Goal: Use online tool/utility: Use online tool/utility

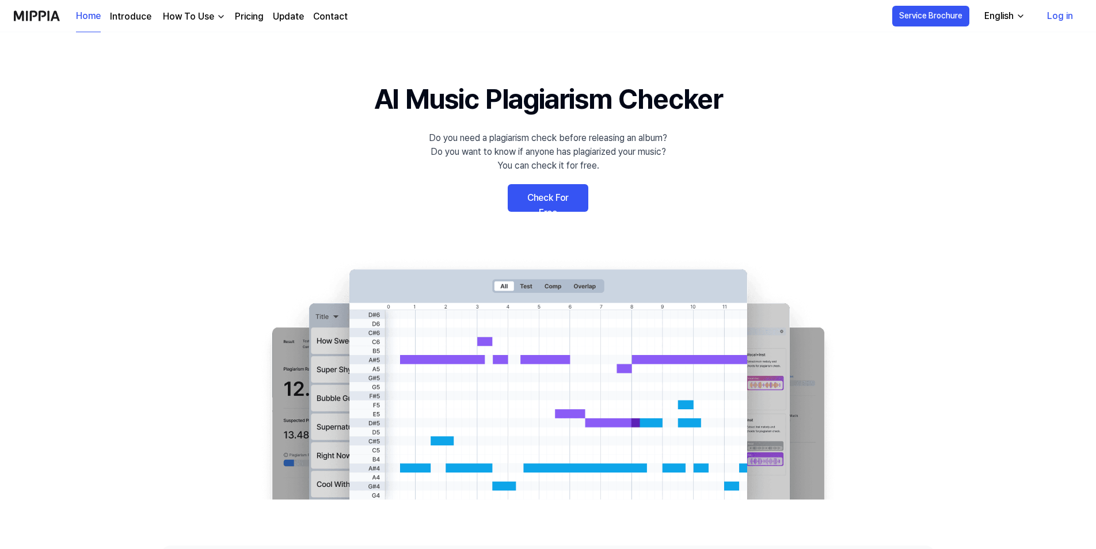
click at [543, 195] on link "Check For Free" at bounding box center [547, 198] width 81 height 28
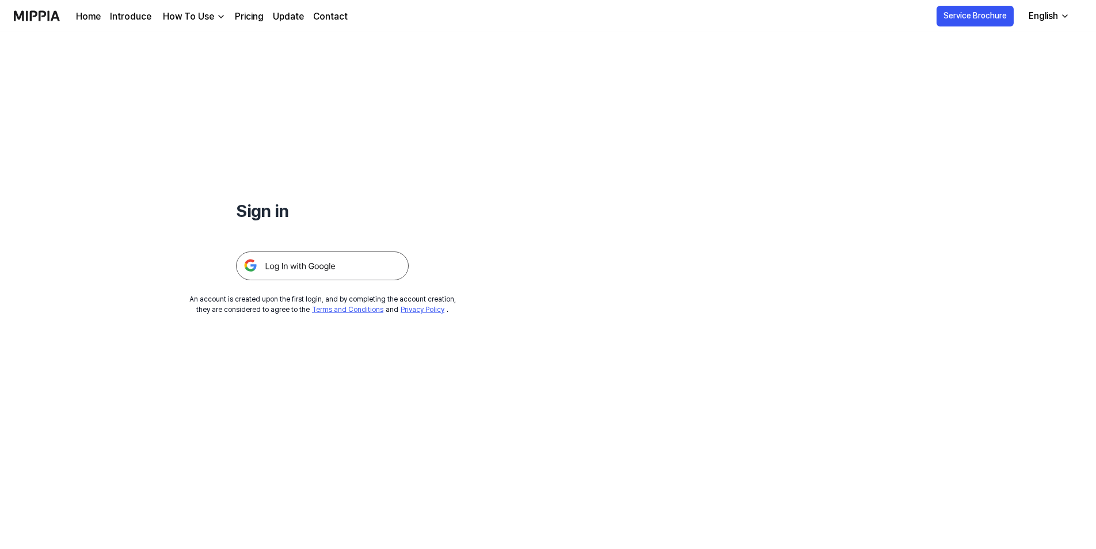
click at [298, 262] on img at bounding box center [322, 265] width 173 height 29
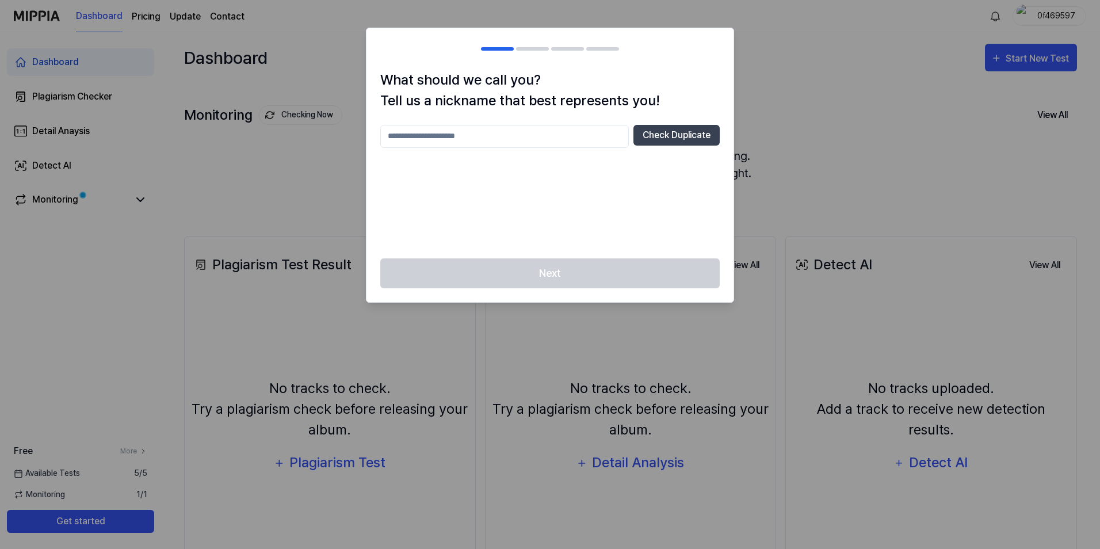
click at [815, 203] on div at bounding box center [550, 274] width 1100 height 549
click at [557, 145] on input "text" at bounding box center [504, 136] width 249 height 23
type input "***"
click at [665, 133] on button "Check Duplicate" at bounding box center [677, 135] width 86 height 21
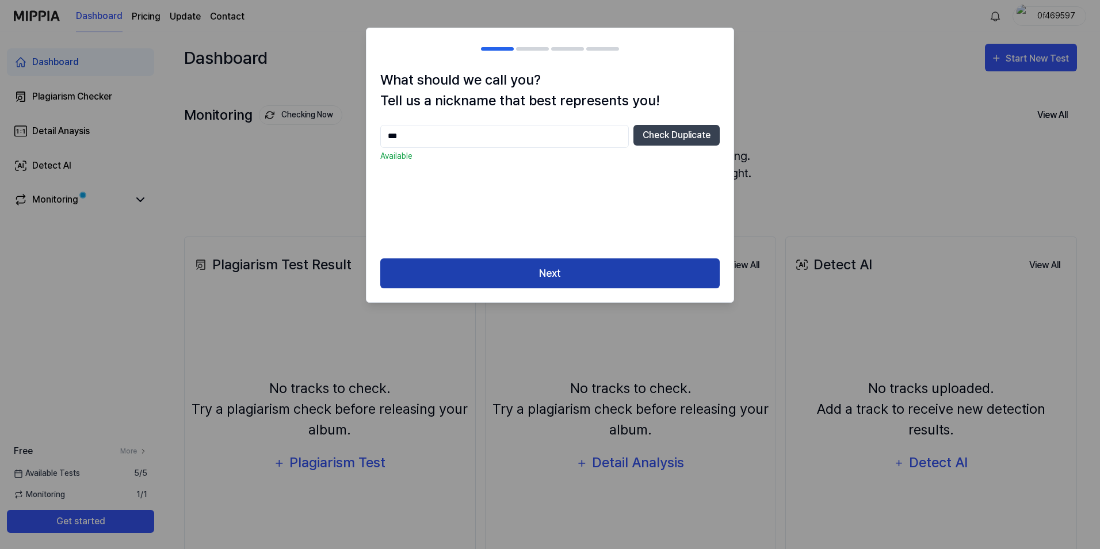
click at [531, 269] on button "Next" at bounding box center [549, 273] width 339 height 30
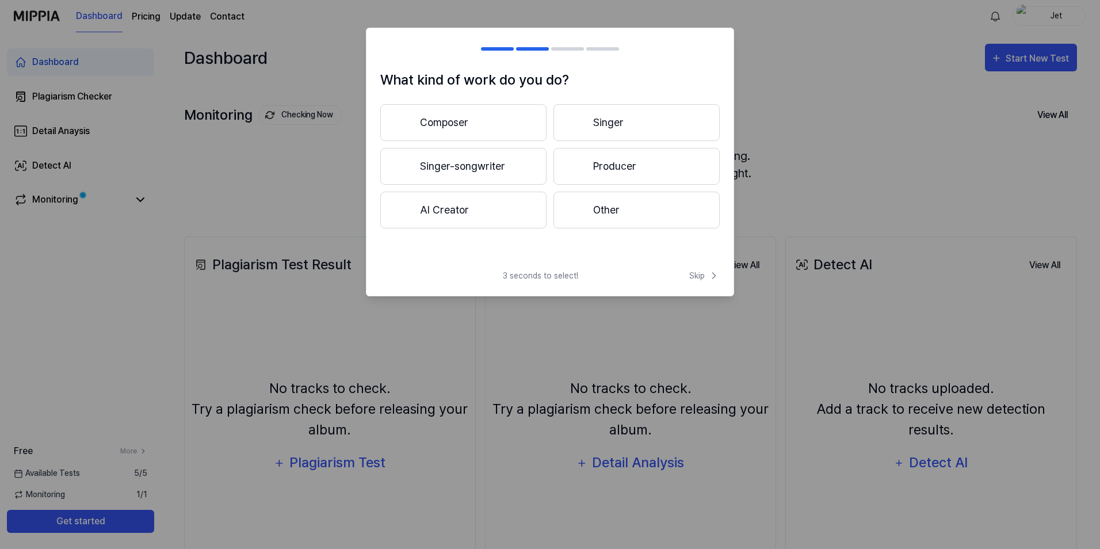
click at [587, 153] on button "Producer" at bounding box center [637, 166] width 166 height 37
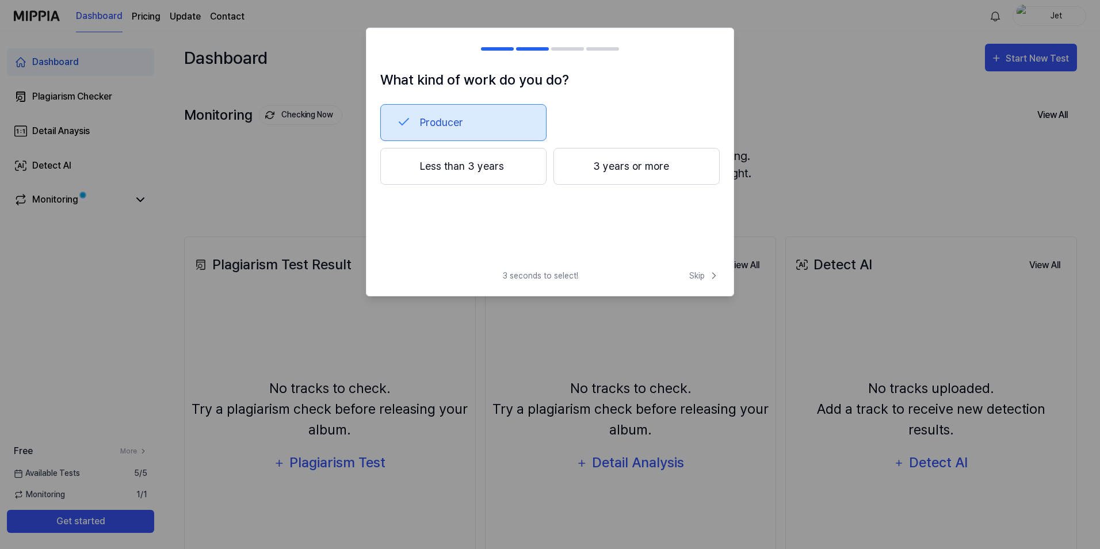
click at [526, 167] on button "Less than 3 years" at bounding box center [463, 166] width 166 height 37
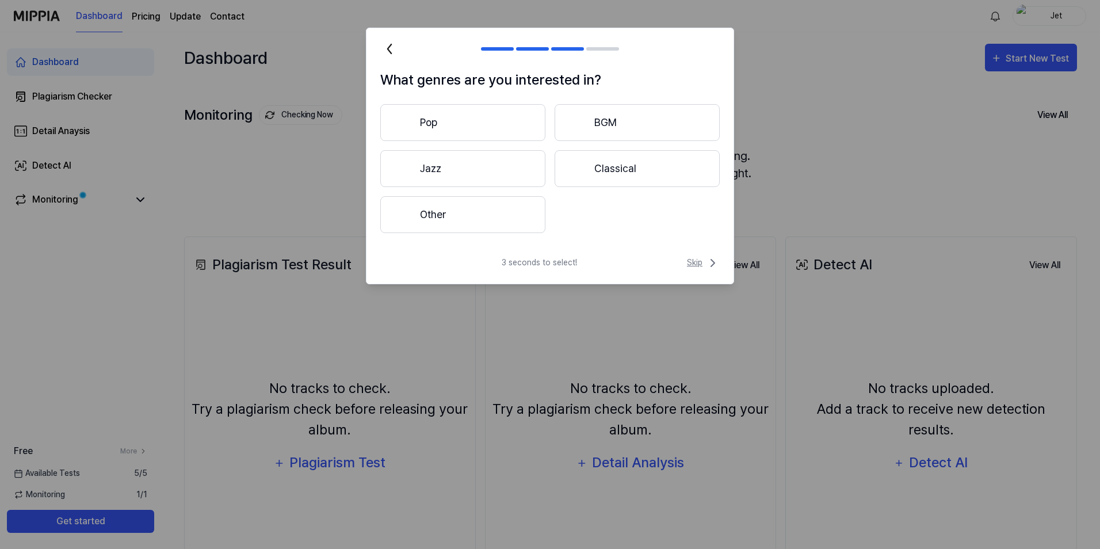
click at [706, 262] on icon at bounding box center [713, 263] width 14 height 14
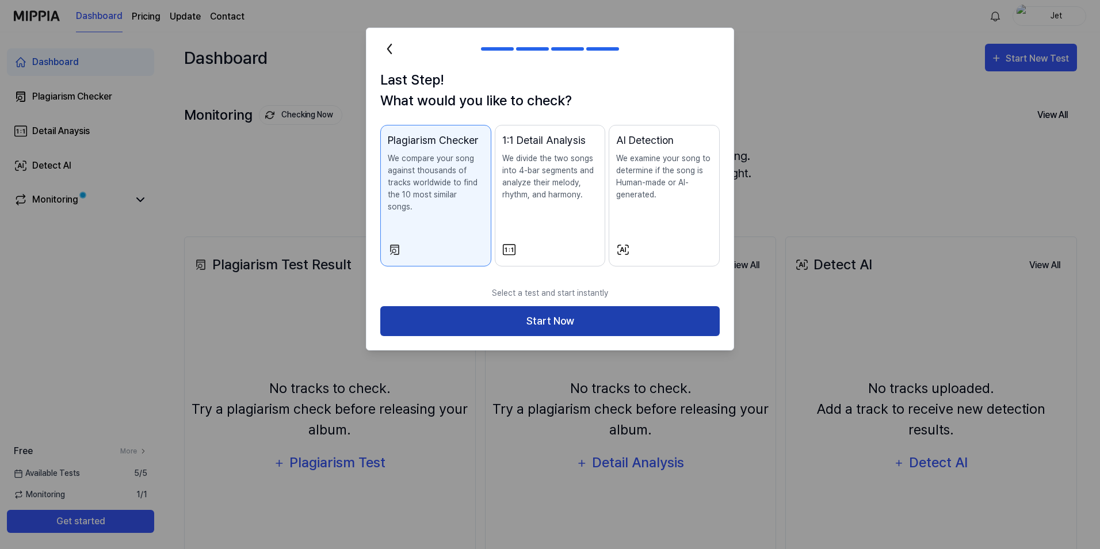
click at [579, 306] on button "Start Now" at bounding box center [549, 321] width 339 height 30
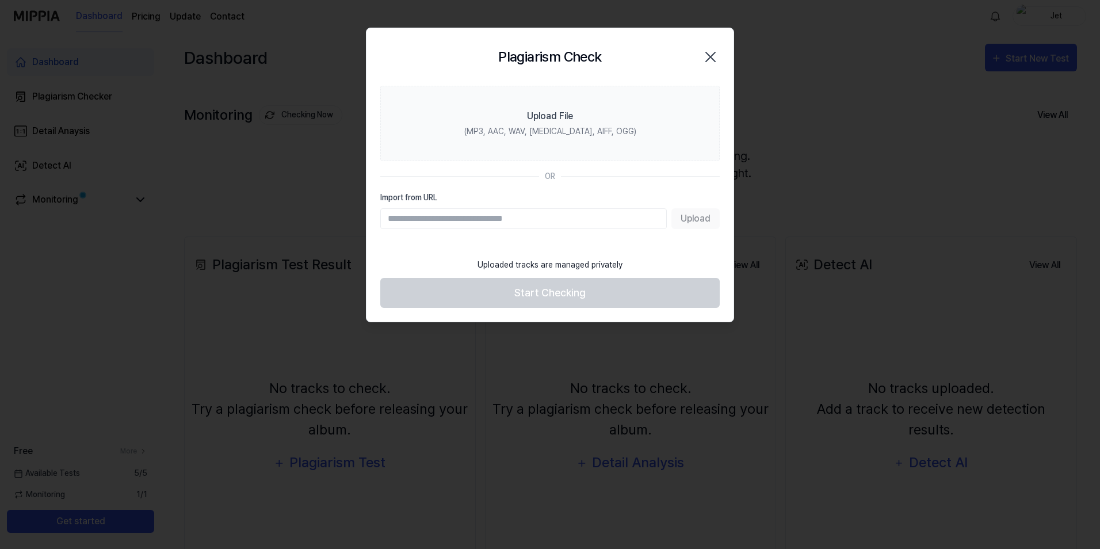
paste input "**********"
type input "**********"
click at [676, 220] on button "Upload" at bounding box center [695, 218] width 48 height 21
click at [809, 124] on div at bounding box center [550, 274] width 1100 height 549
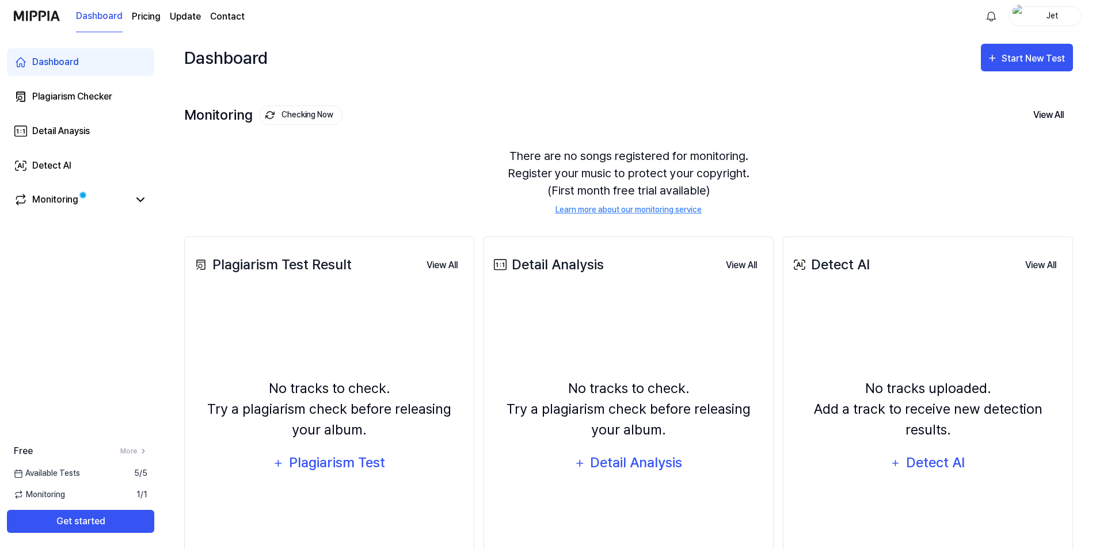
click at [1032, 11] on div "Jet" at bounding box center [1051, 15] width 45 height 13
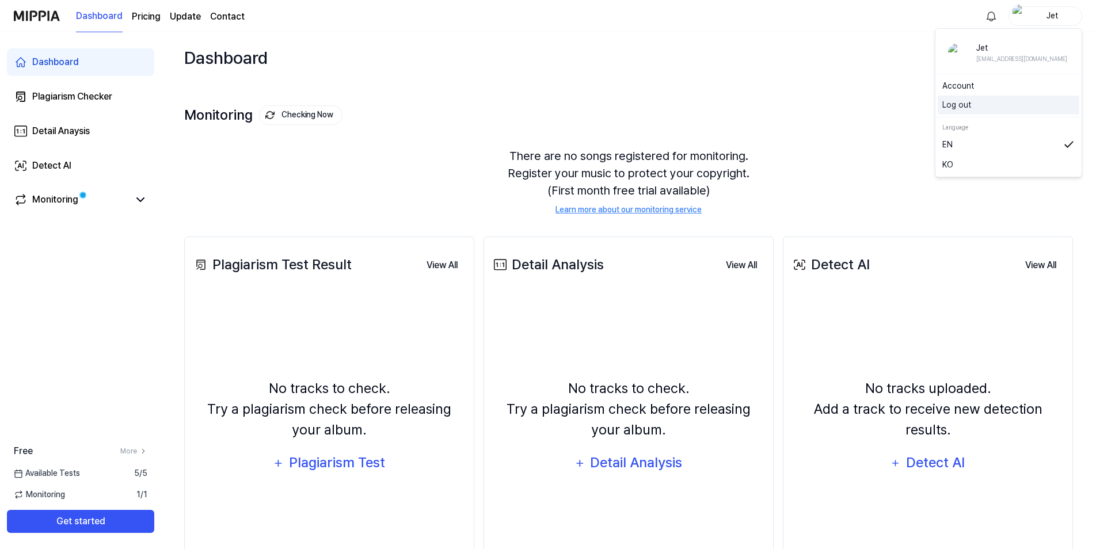
click at [982, 99] on button "Log out" at bounding box center [1008, 105] width 132 height 12
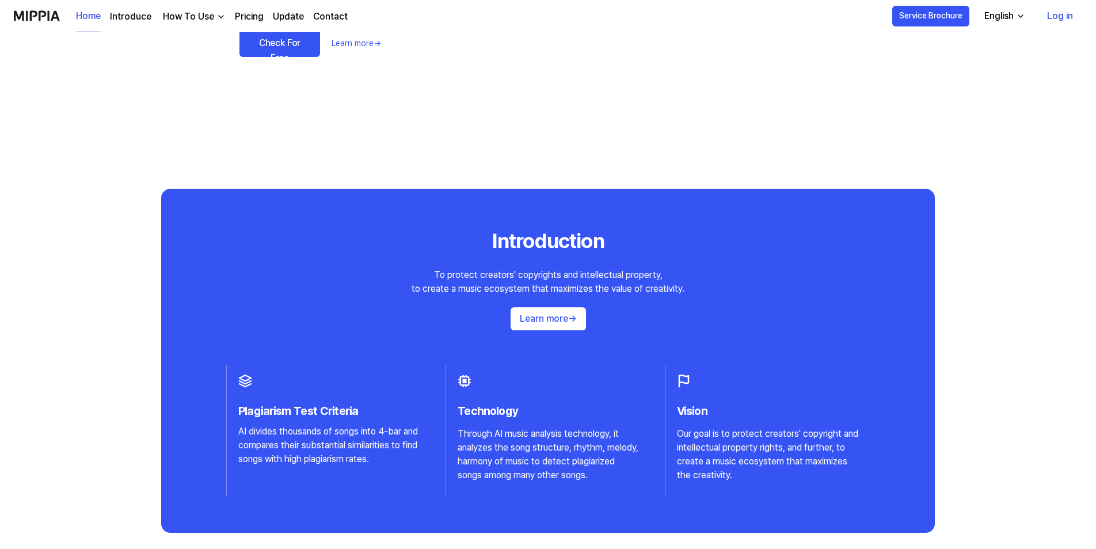
scroll to position [976, 0]
